Goal: Check status: Check status

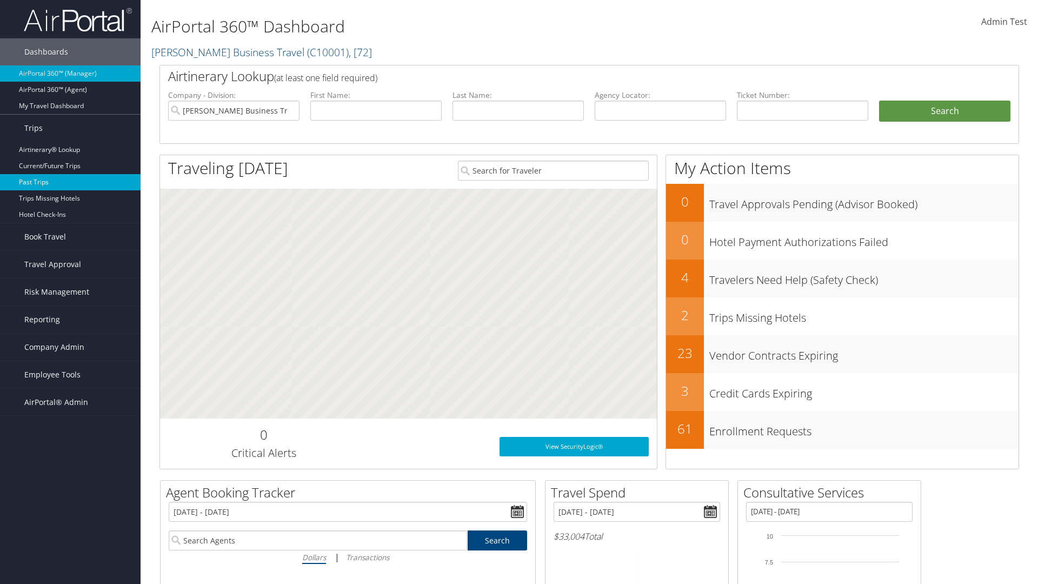
click at [70, 182] on link "Past Trips" at bounding box center [70, 182] width 141 height 16
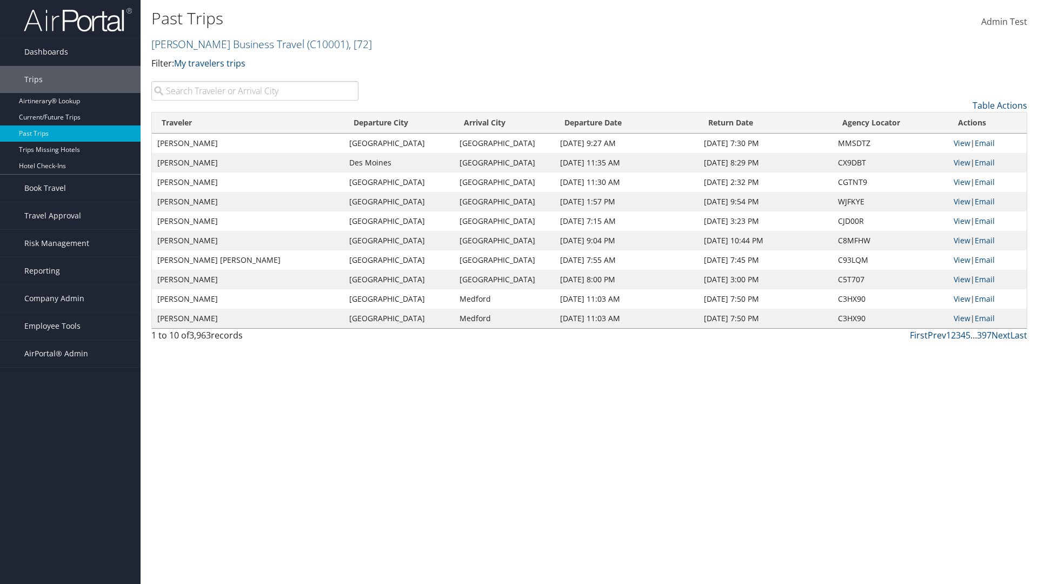
click at [255, 91] on input "search" at bounding box center [254, 90] width 207 height 19
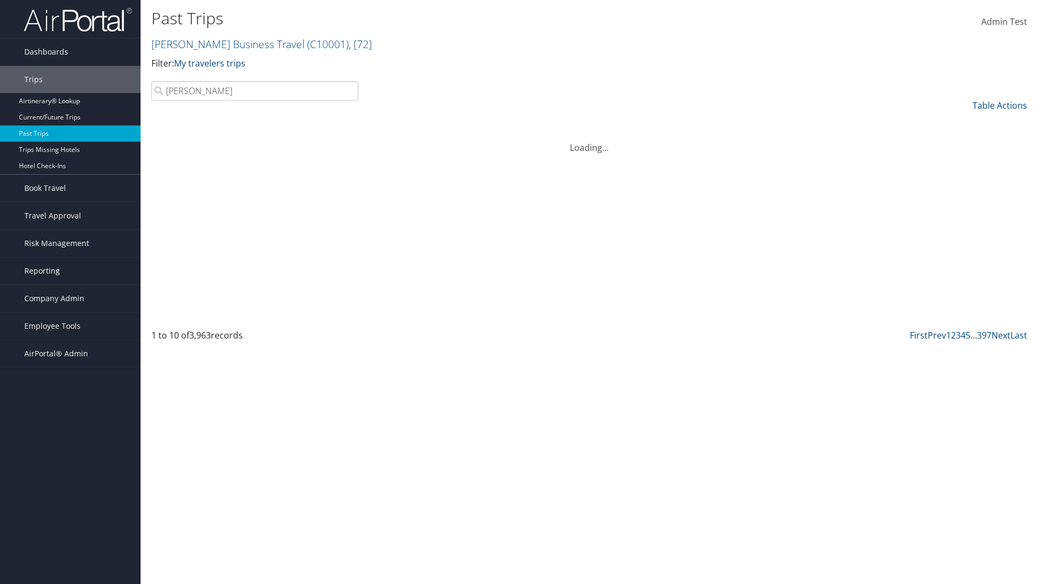
type input "Kathleen"
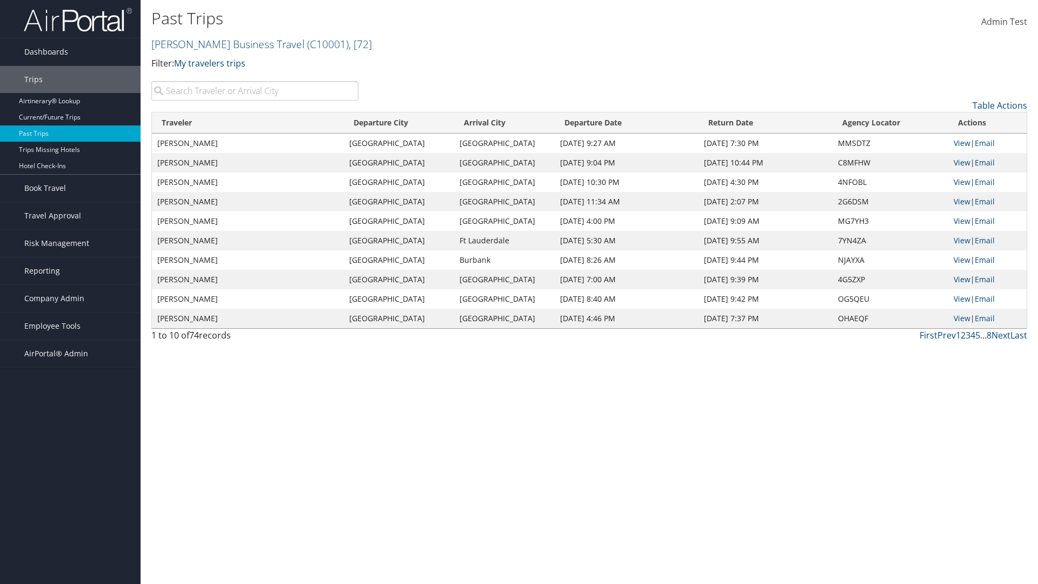
click at [255, 91] on input "search" at bounding box center [254, 90] width 207 height 19
type input "Grand Rapids"
